Goal: Find specific page/section: Find specific page/section

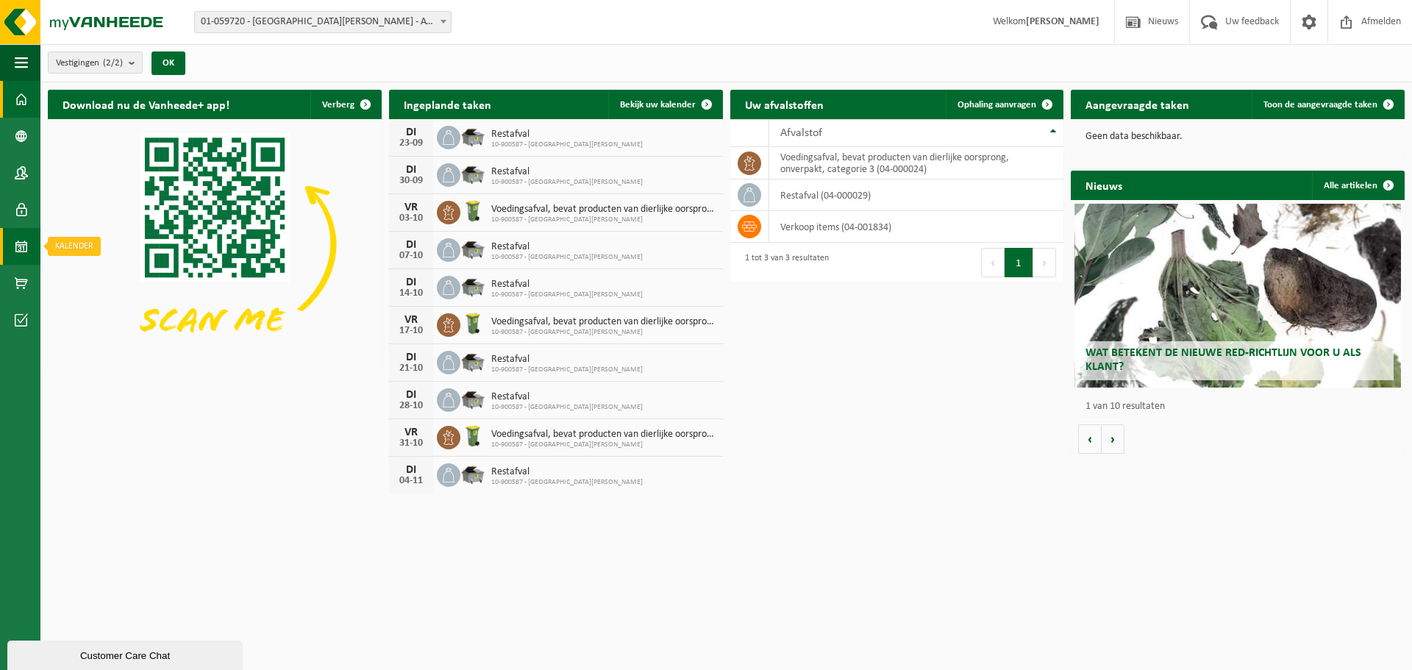
click at [14, 249] on link "Kalender" at bounding box center [20, 246] width 40 height 37
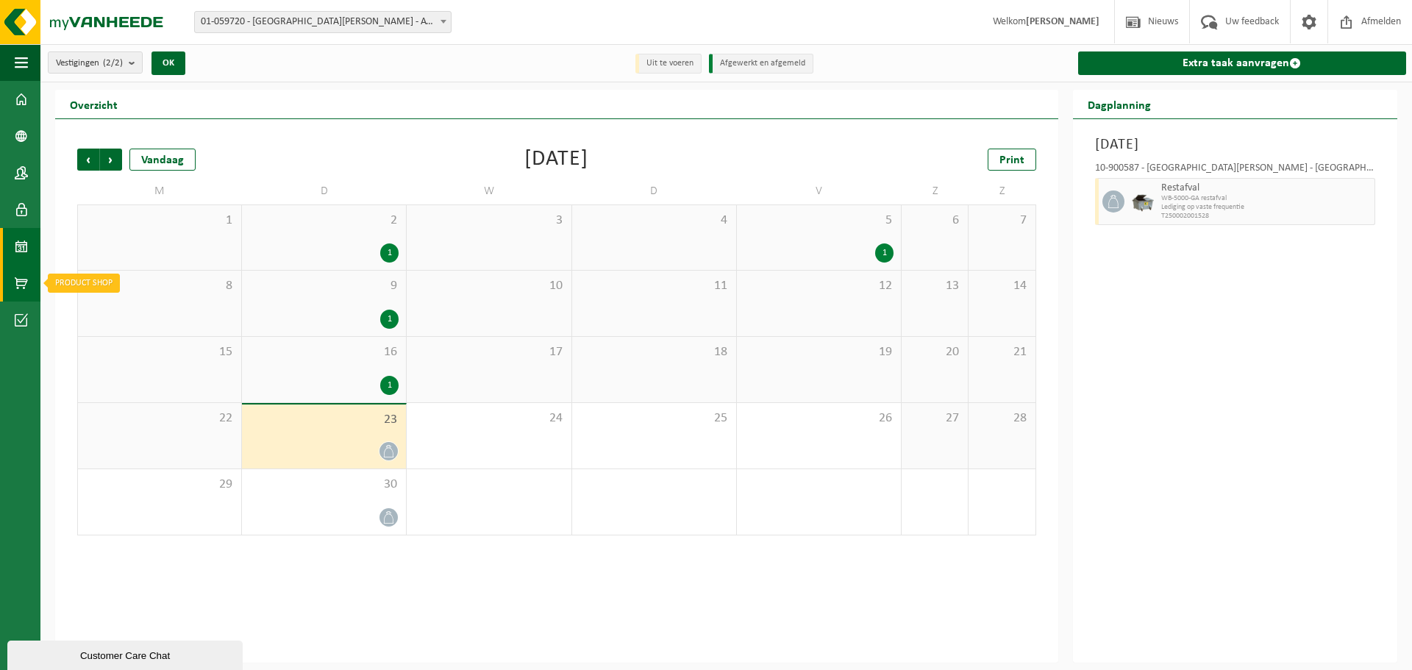
click at [24, 276] on span at bounding box center [21, 283] width 13 height 37
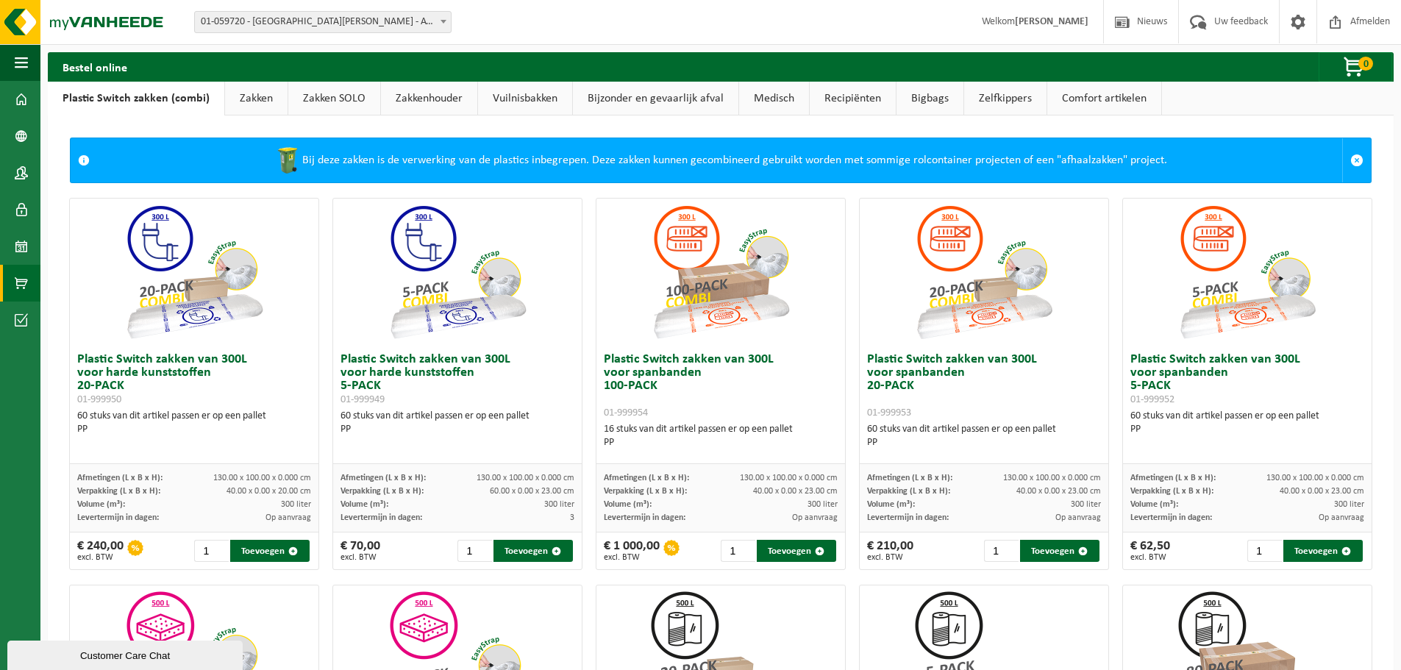
click at [504, 104] on link "Vuilnisbakken" at bounding box center [525, 99] width 94 height 34
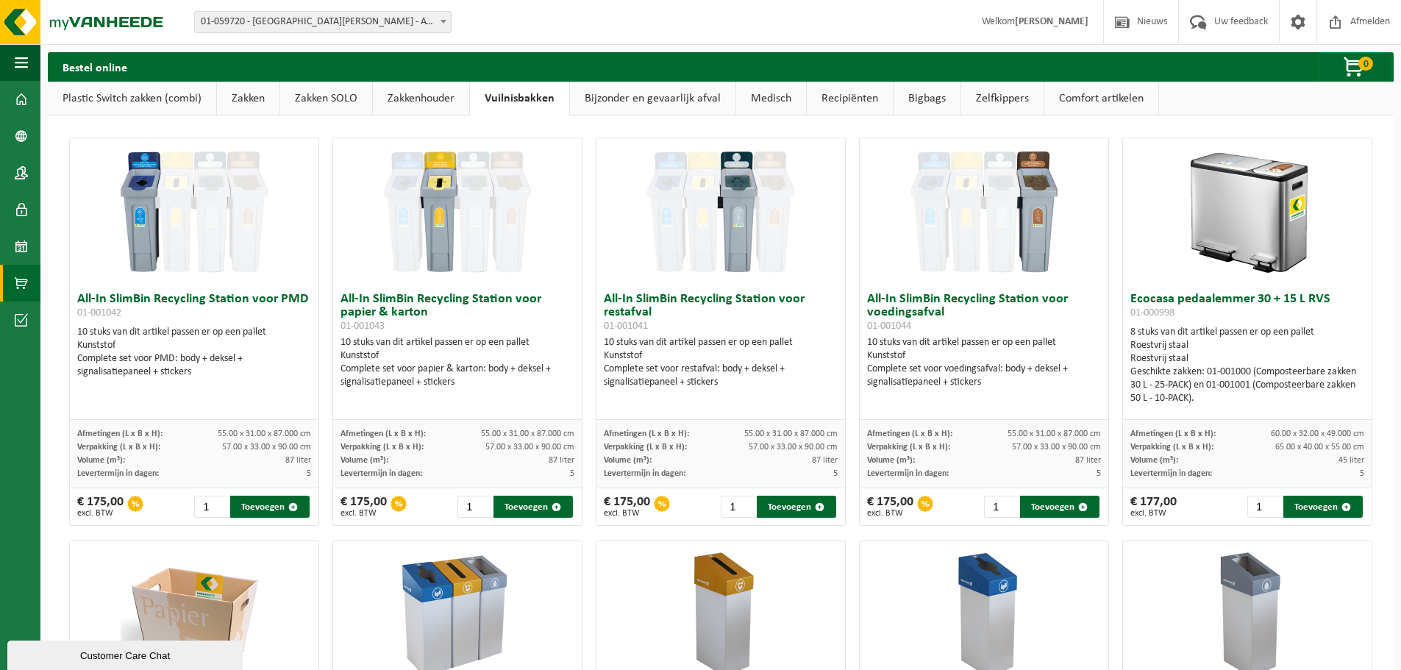
click at [1028, 205] on img at bounding box center [984, 211] width 147 height 147
